Goal: Information Seeking & Learning: Learn about a topic

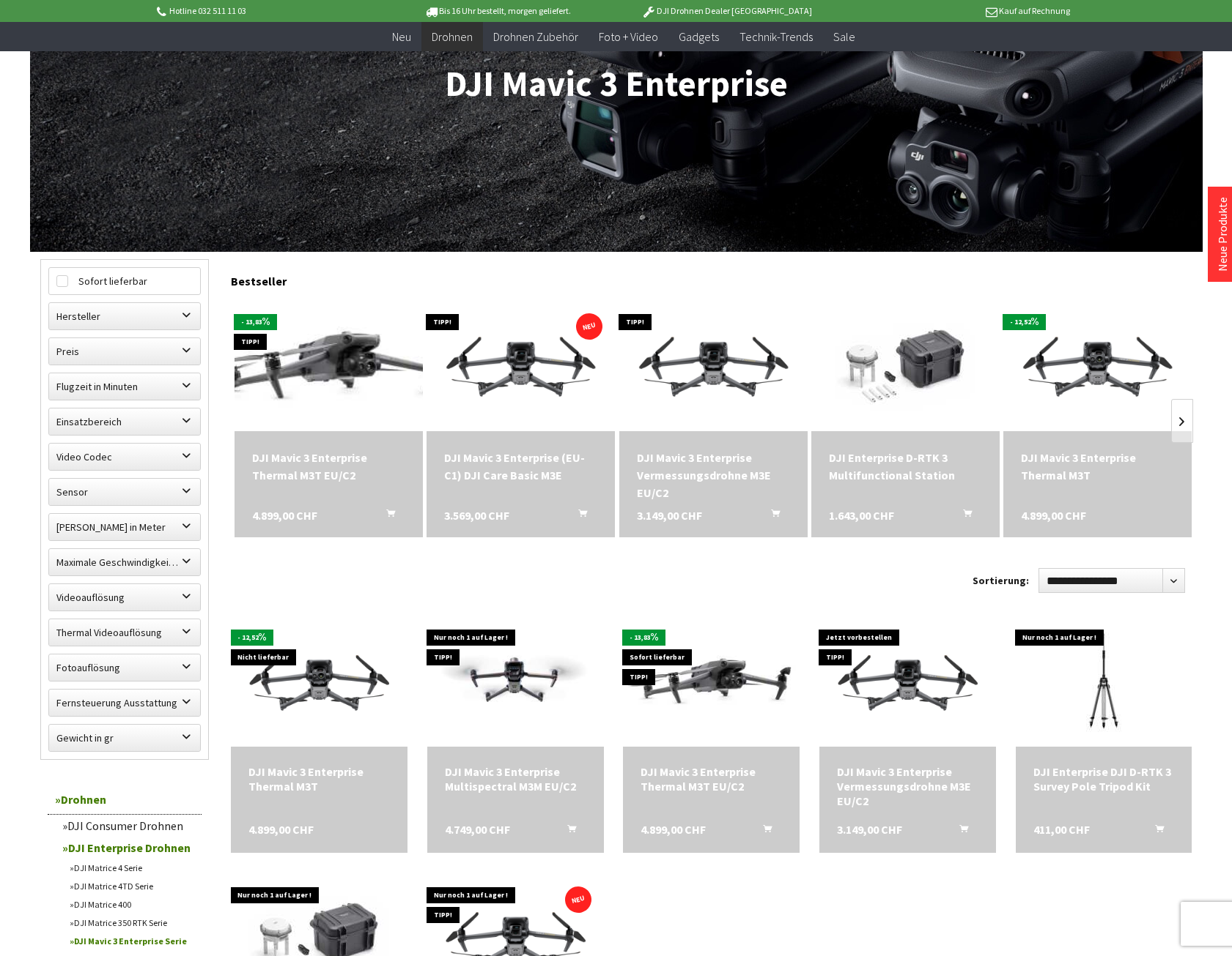
click at [329, 355] on img at bounding box center [328, 365] width 263 height 166
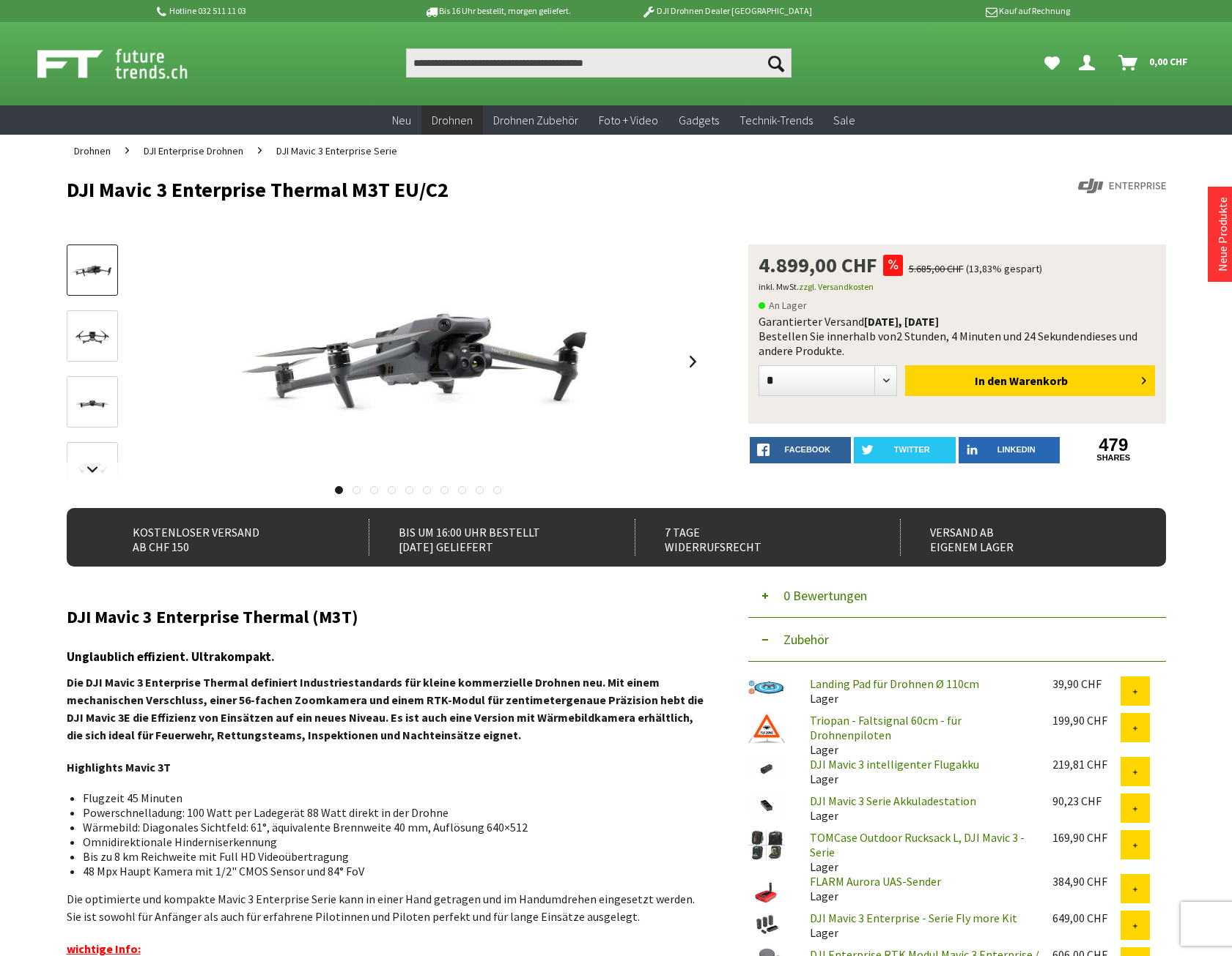
click at [82, 338] on img at bounding box center [93, 338] width 43 height 24
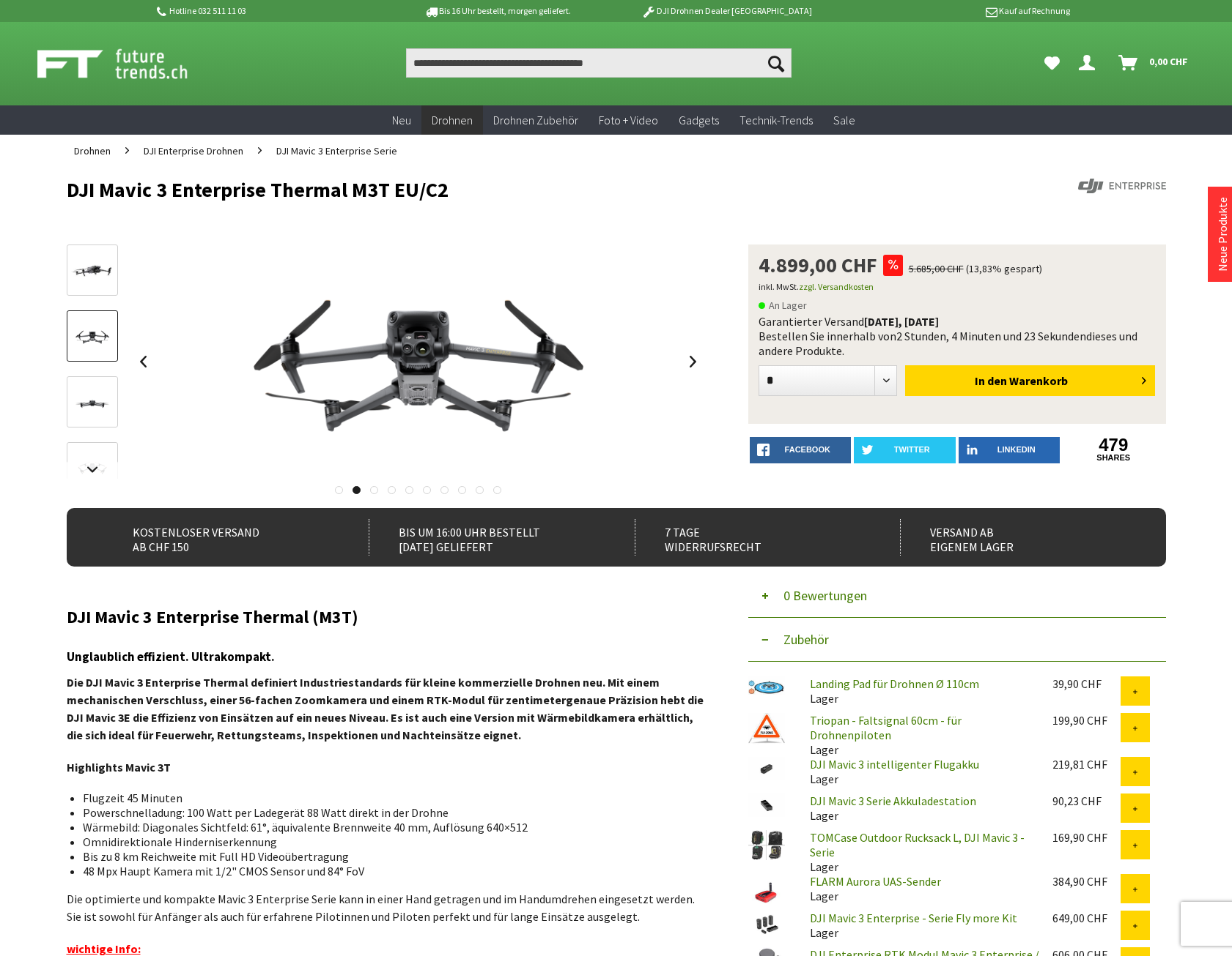
click at [85, 405] on img at bounding box center [93, 403] width 43 height 24
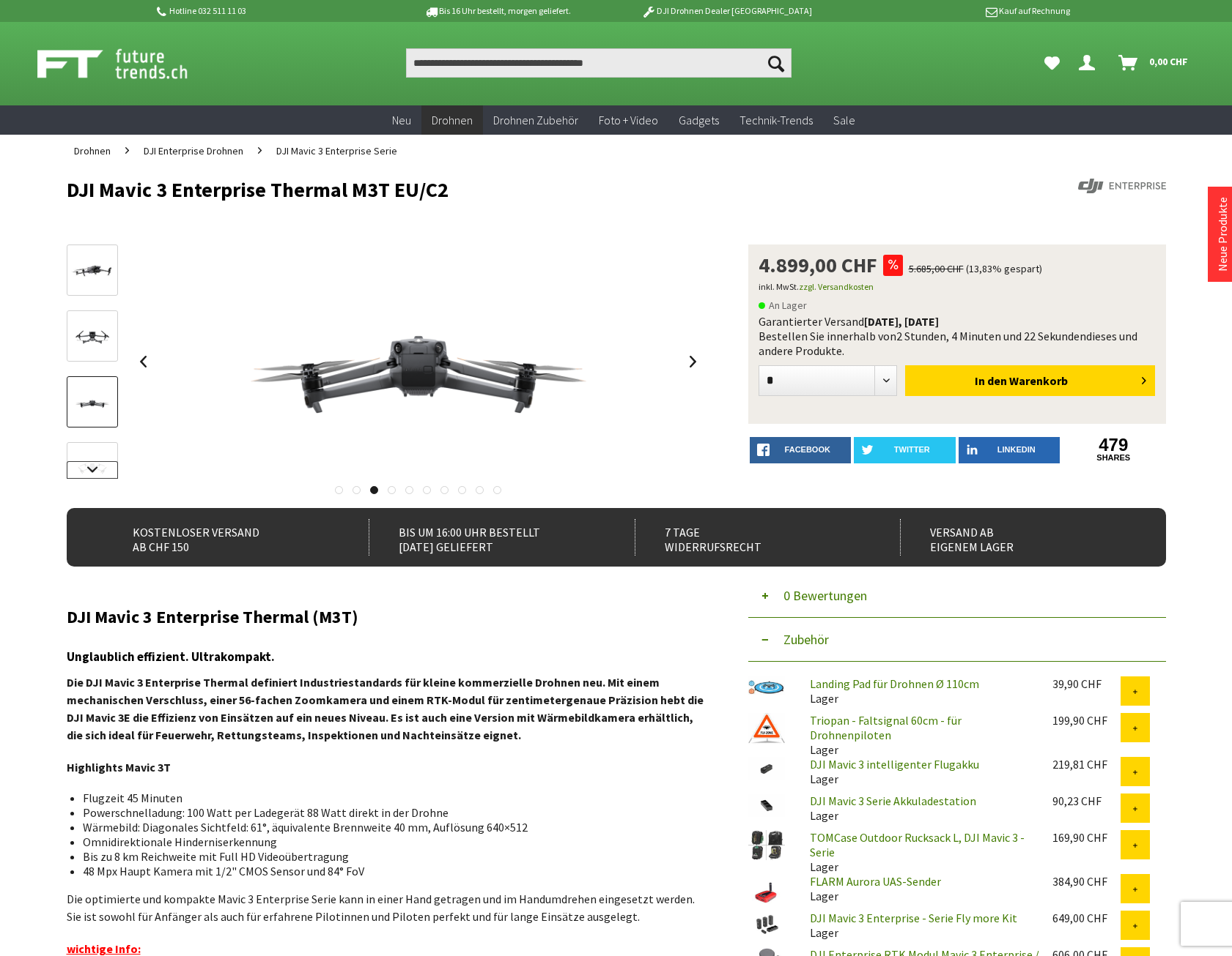
click at [96, 465] on link at bounding box center [92, 470] width 51 height 18
click at [97, 347] on img at bounding box center [93, 351] width 43 height 24
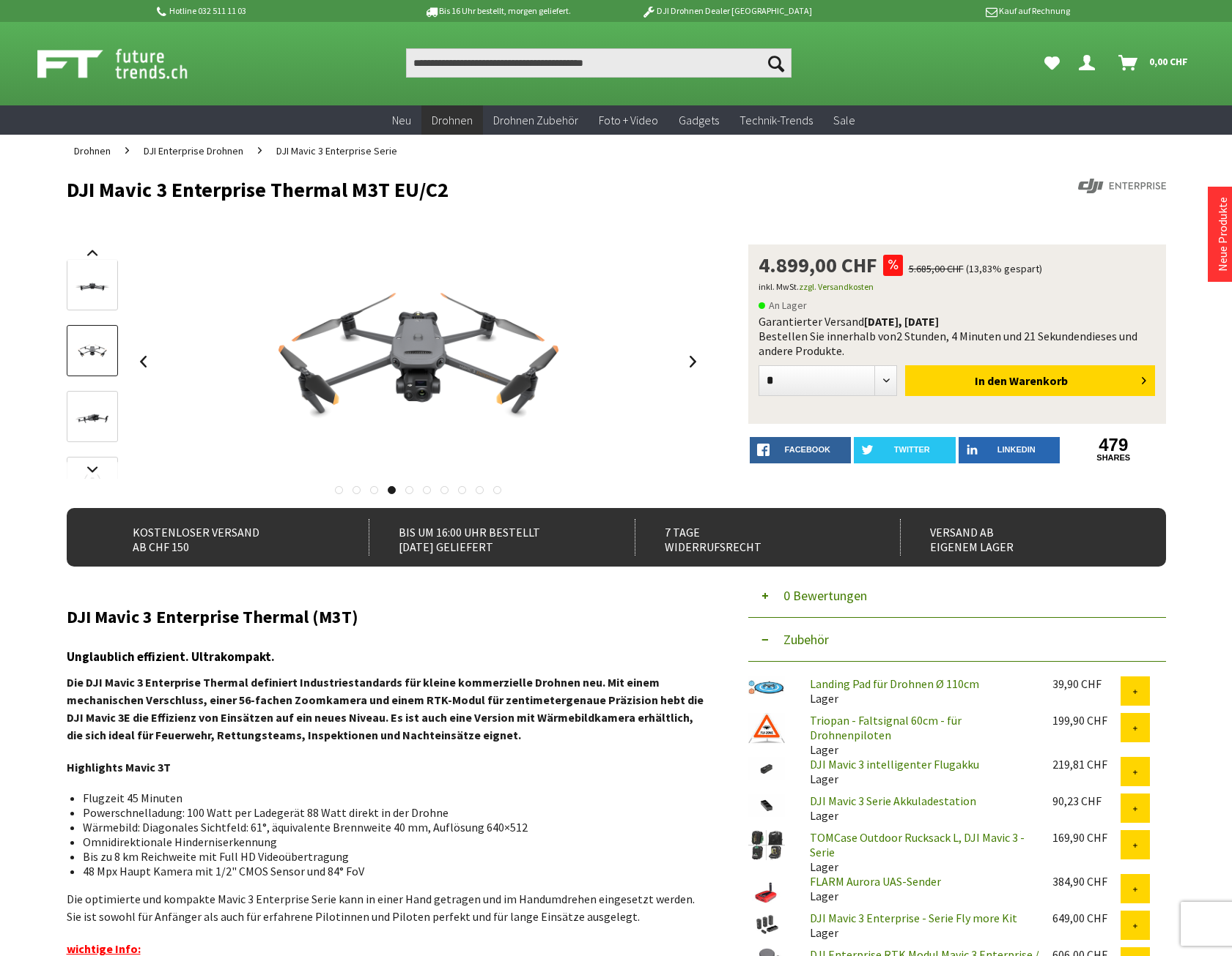
click at [96, 414] on img at bounding box center [93, 418] width 43 height 24
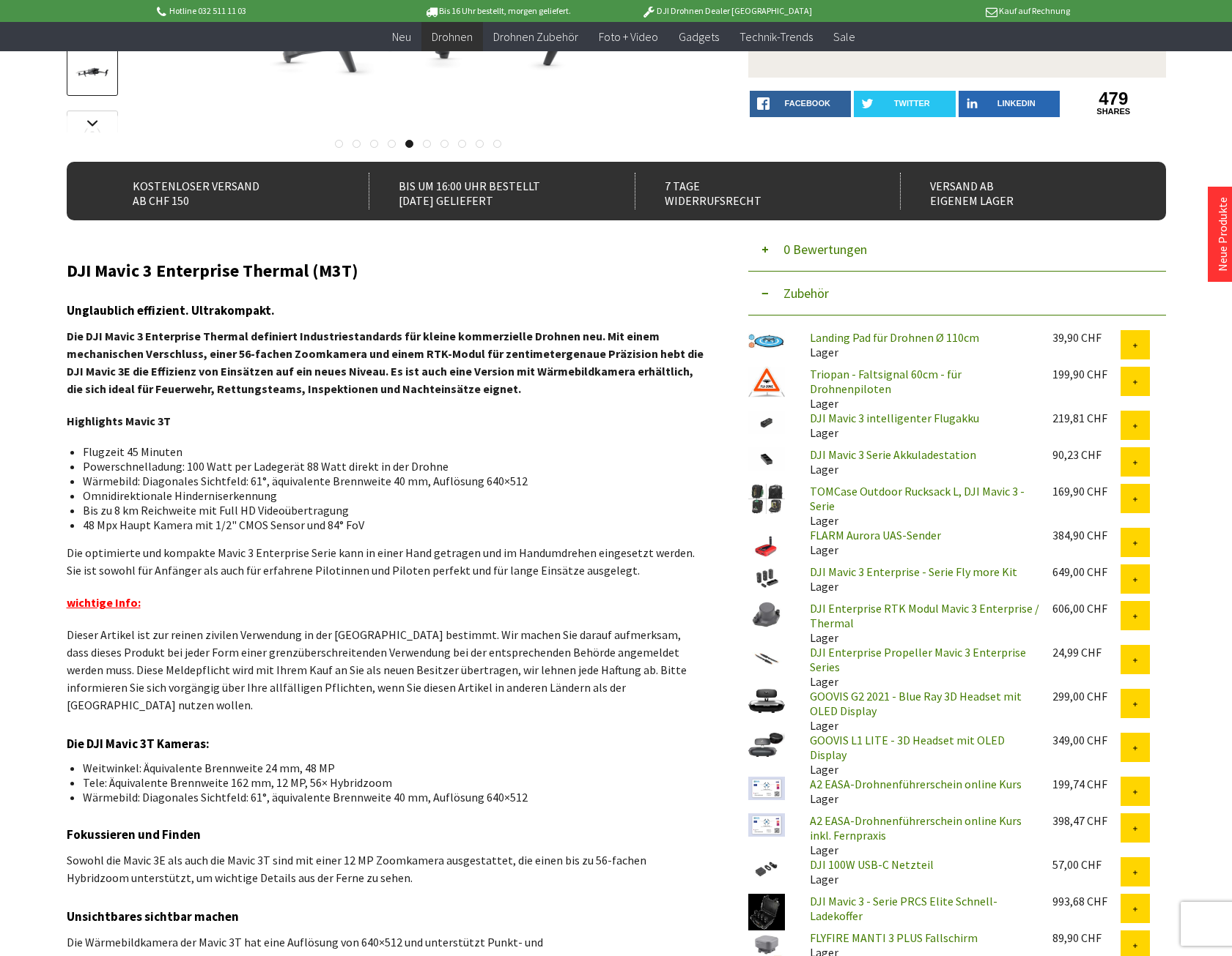
scroll to position [366, 0]
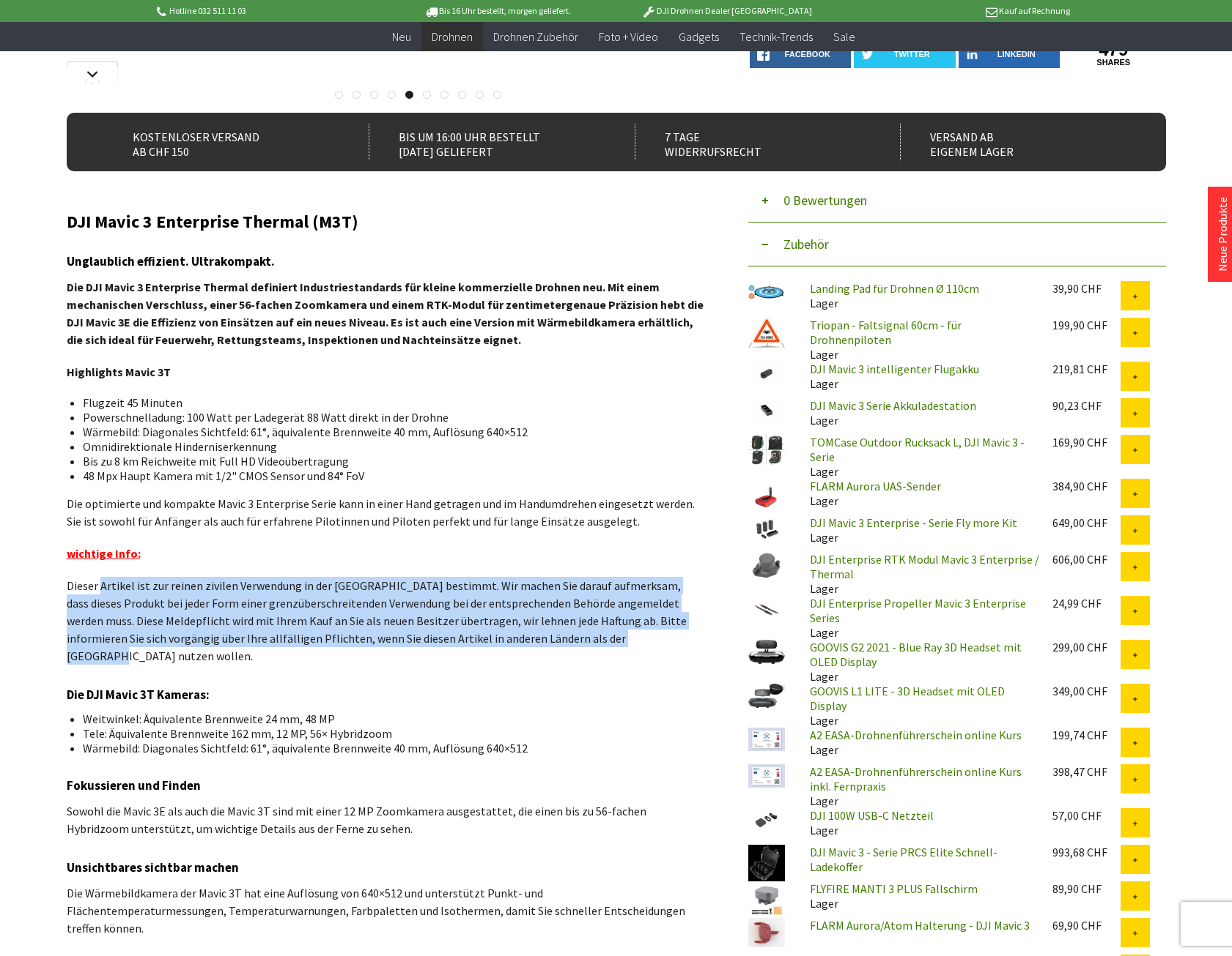
drag, startPoint x: 99, startPoint y: 584, endPoint x: 611, endPoint y: 635, distance: 514.5
click at [611, 635] on span "Dieser Artikel ist zur reinen zivilen Verwendung in der Schweiz bestimmt. Wir m…" at bounding box center [377, 621] width 620 height 85
drag, startPoint x: 191, startPoint y: 641, endPoint x: 200, endPoint y: 642, distance: 9.1
click at [193, 641] on span "Dieser Artikel ist zur reinen zivilen Verwendung in der Schweiz bestimmt. Wir m…" at bounding box center [377, 621] width 620 height 85
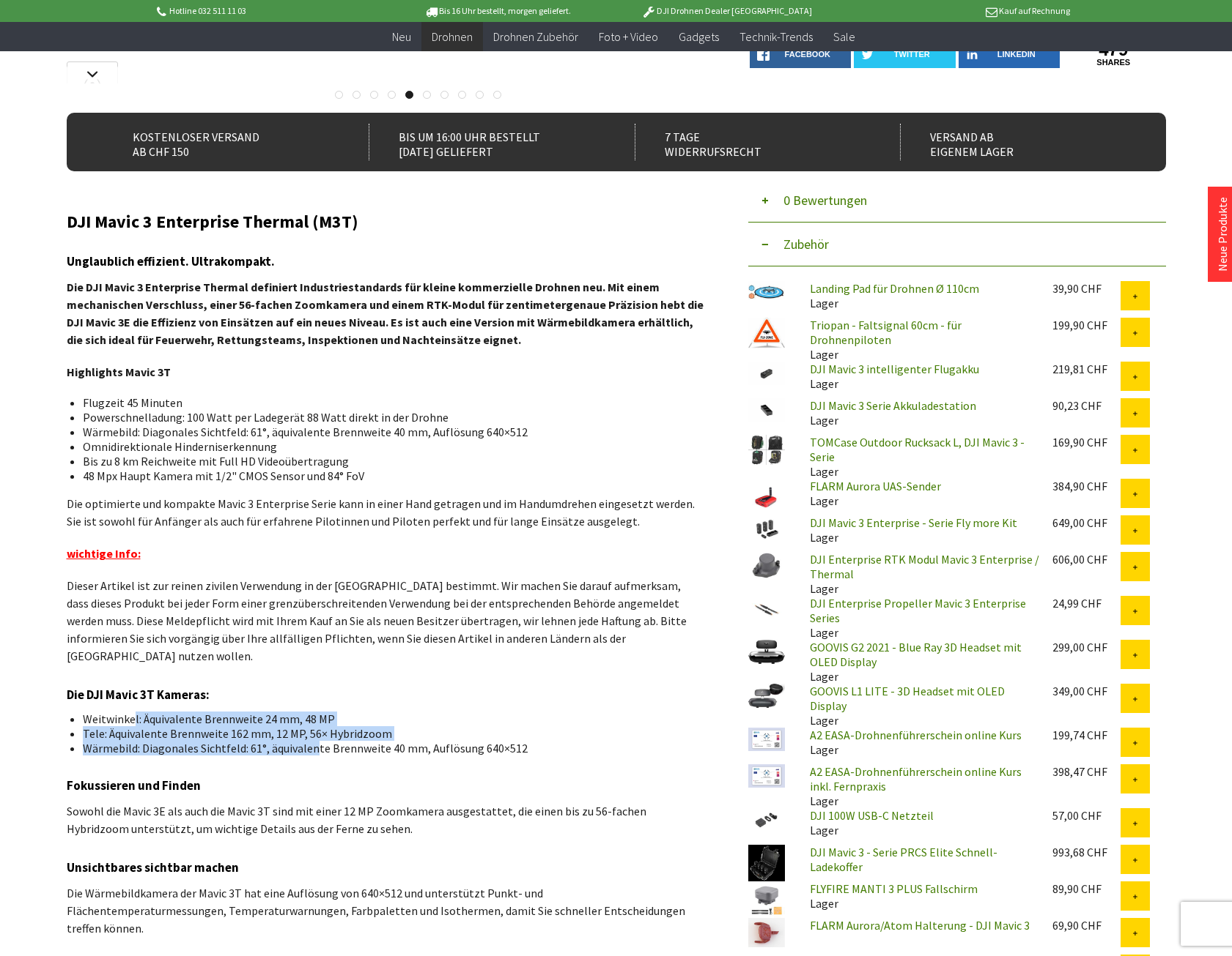
drag, startPoint x: 135, startPoint y: 701, endPoint x: 312, endPoint y: 723, distance: 178.4
click at [312, 723] on ul "Weitwinkel: Äquivalente Brennweite 24 mm, 48 MP Tele: Äquivalente Brennweite 16…" at bounding box center [386, 733] width 614 height 44
drag, startPoint x: 312, startPoint y: 723, endPoint x: 191, endPoint y: 714, distance: 121.3
click at [191, 726] on li "Tele: Äquivalente Brennweite 162 mm, 12 MP, 56× Hybridzoom" at bounding box center [387, 733] width 610 height 15
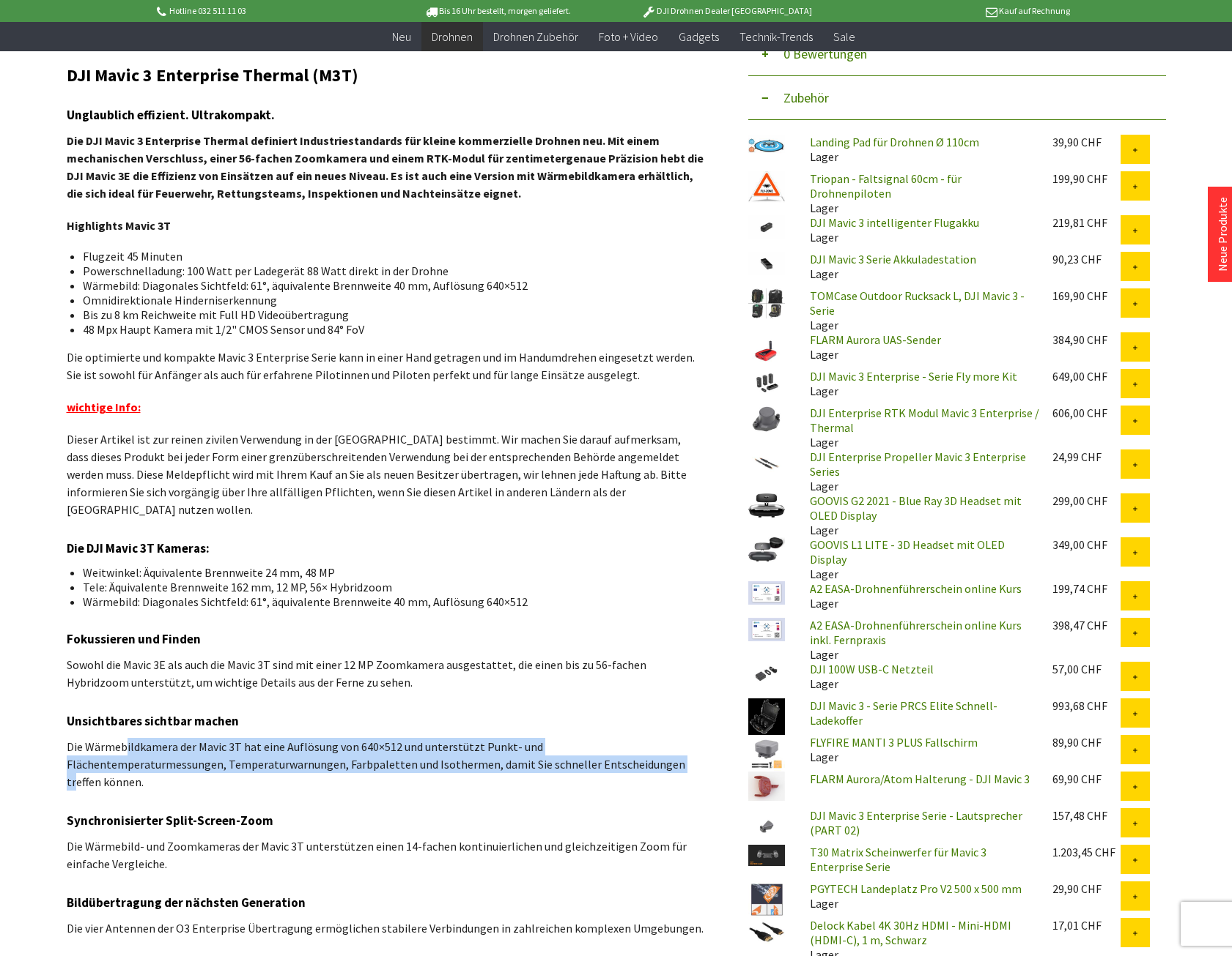
drag, startPoint x: 123, startPoint y: 733, endPoint x: 516, endPoint y: 742, distance: 393.1
click at [516, 742] on p "Die Wärmebildkamera der Mavic 3T hat eine Auflösung von 640×512 und unterstützt…" at bounding box center [385, 764] width 637 height 53
click at [211, 753] on p "Die Wärmebildkamera der Mavic 3T hat eine Auflösung von 640×512 und unterstützt…" at bounding box center [385, 764] width 637 height 53
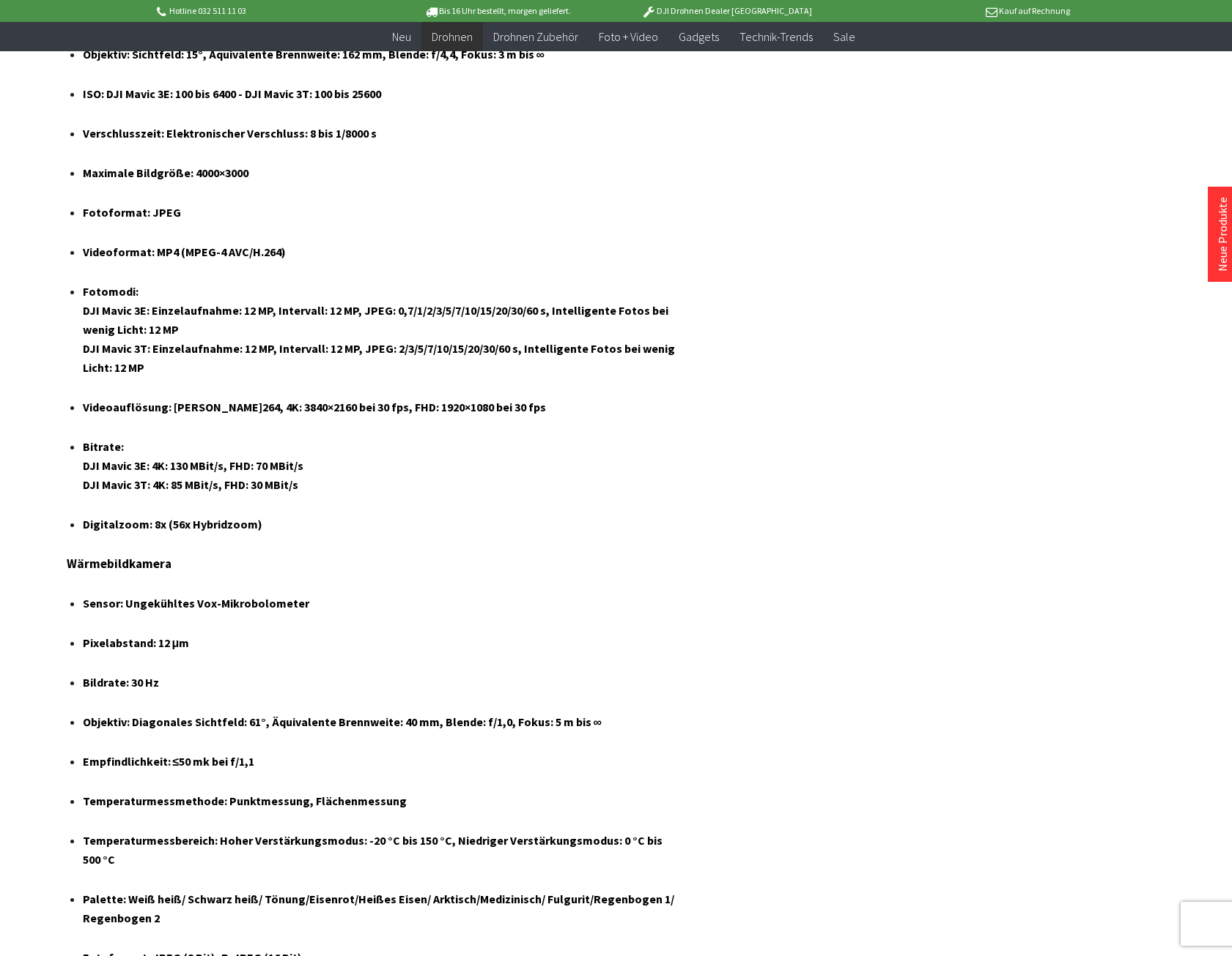
scroll to position [4175, 0]
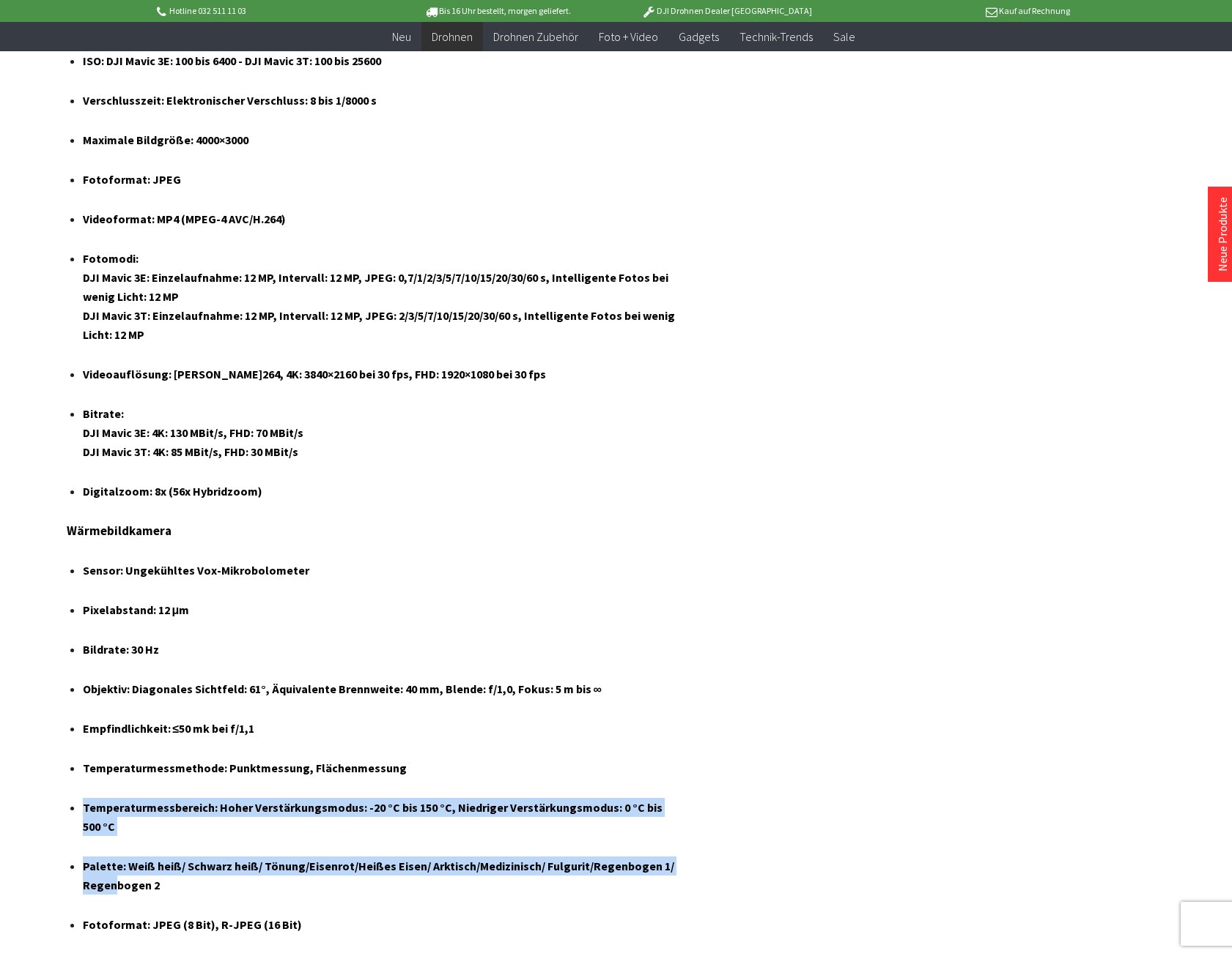
drag, startPoint x: 83, startPoint y: 735, endPoint x: 114, endPoint y: 795, distance: 67.5
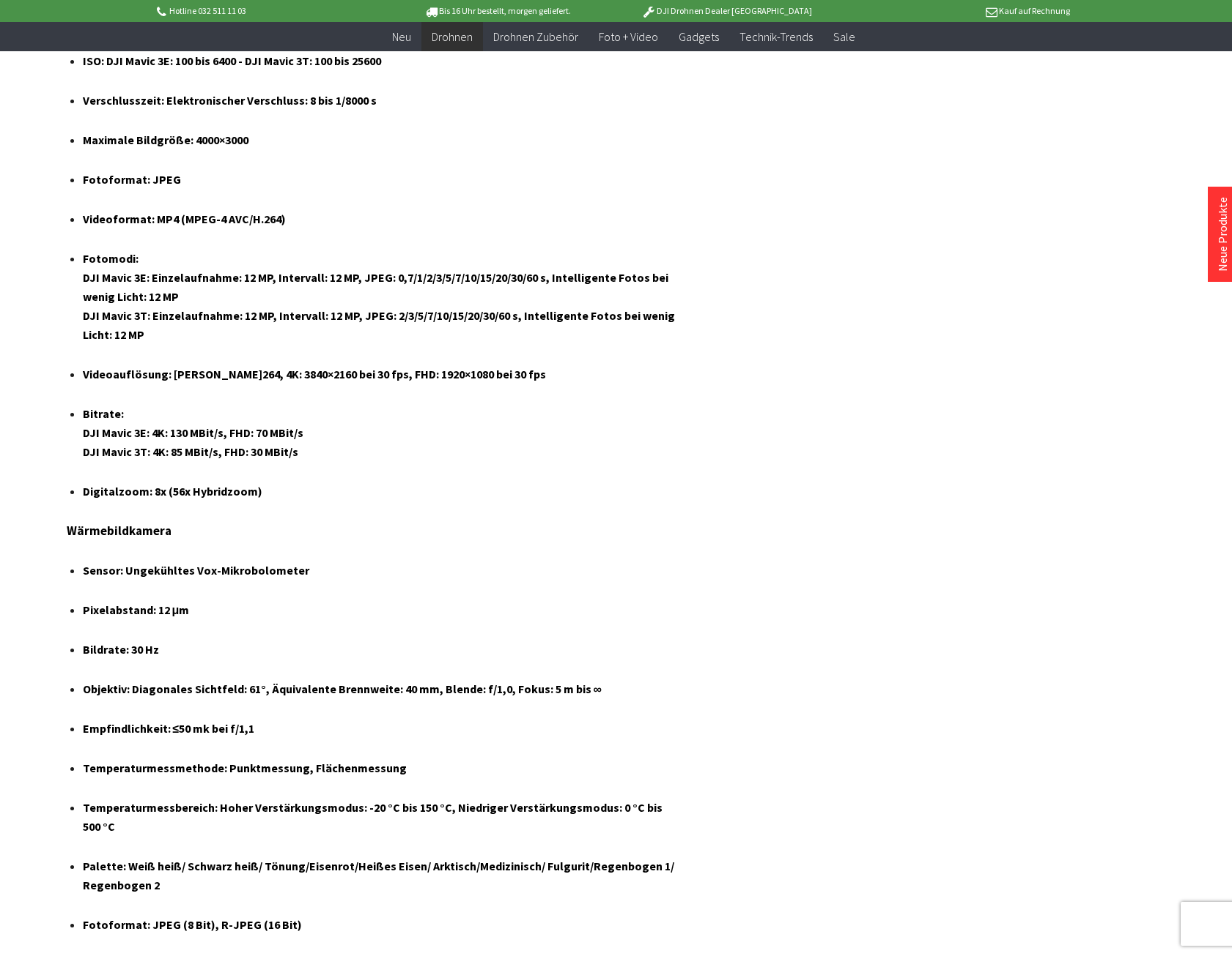
click at [409, 680] on h4 "Objektiv: Diagonales Sichtfeld: 61°, Äquivalente Brennweite: 40 mm, Blende: f/1…" at bounding box center [387, 689] width 610 height 19
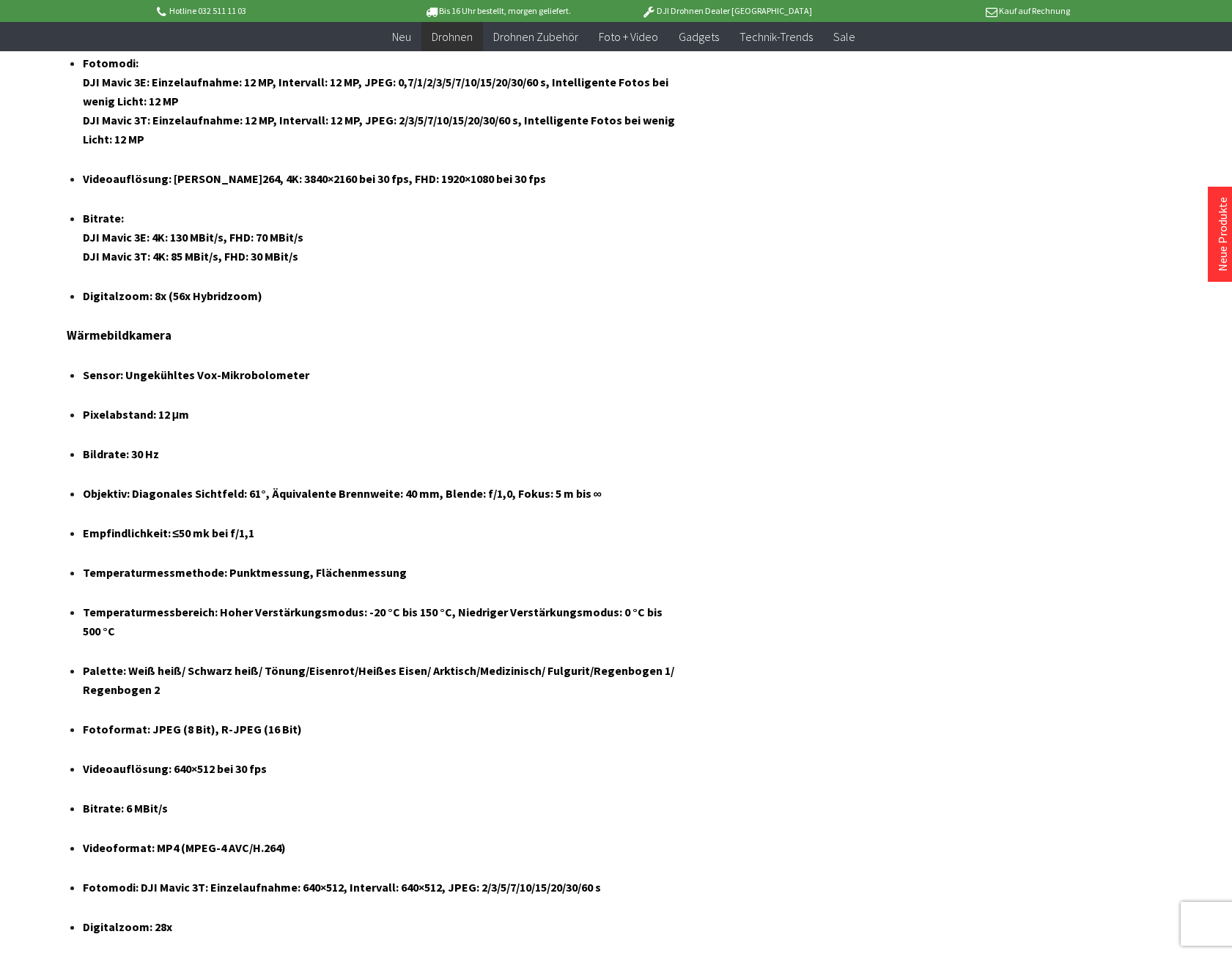
scroll to position [3996, 0]
